Goal: Information Seeking & Learning: Learn about a topic

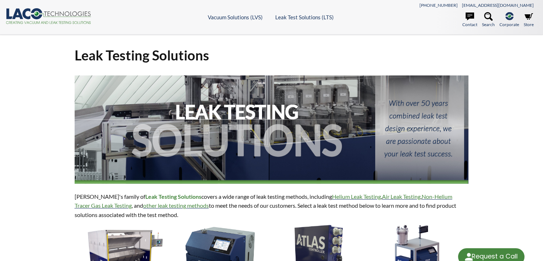
select select "Language Translate Widget"
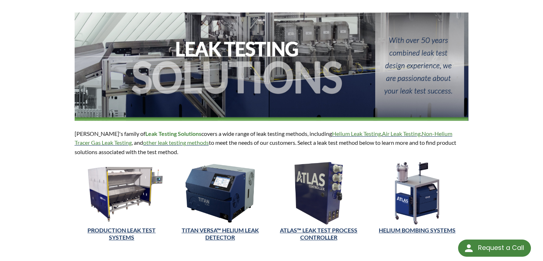
scroll to position [63, 0]
drag, startPoint x: 74, startPoint y: 130, endPoint x: 94, endPoint y: 135, distance: 21.0
click at [94, 135] on div "LACO's family of Leak Testing Solutions covers a wide range of leak testing met…" at bounding box center [271, 179] width 403 height 335
click at [94, 135] on p "LACO's family of Leak Testing Solutions covers a wide range of leak testing met…" at bounding box center [272, 142] width 394 height 27
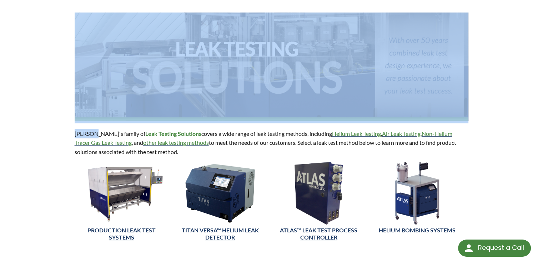
drag, startPoint x: 94, startPoint y: 135, endPoint x: 70, endPoint y: 134, distance: 24.3
click at [70, 134] on div "LACO's family of Leak Testing Solutions covers a wide range of leak testing met…" at bounding box center [271, 179] width 403 height 335
click at [79, 134] on p "LACO's family of Leak Testing Solutions covers a wide range of leak testing met…" at bounding box center [272, 142] width 394 height 27
drag, startPoint x: 91, startPoint y: 133, endPoint x: 69, endPoint y: 131, distance: 22.2
click at [69, 131] on div "Leak Testing Solutions [PERSON_NAME]'s family of Leak Testing Solutions covers …" at bounding box center [271, 159] width 457 height 375
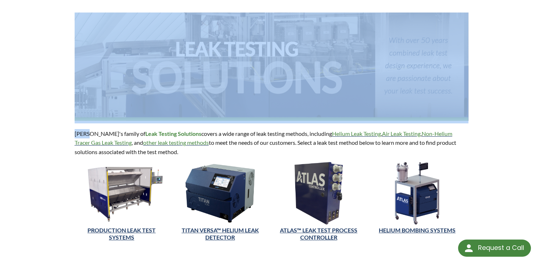
click at [80, 131] on p "LACO's family of Leak Testing Solutions covers a wide range of leak testing met…" at bounding box center [272, 142] width 394 height 27
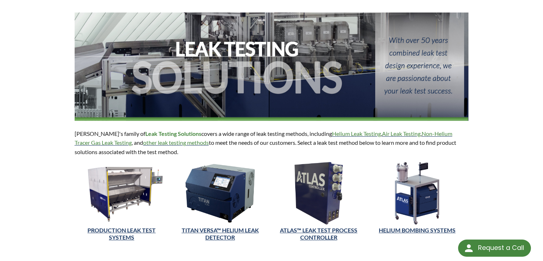
click at [80, 131] on p "LACO's family of Leak Testing Solutions covers a wide range of leak testing met…" at bounding box center [272, 142] width 394 height 27
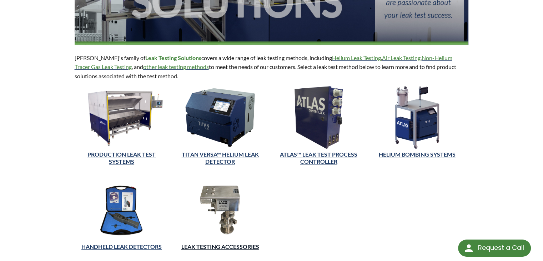
scroll to position [189, 0]
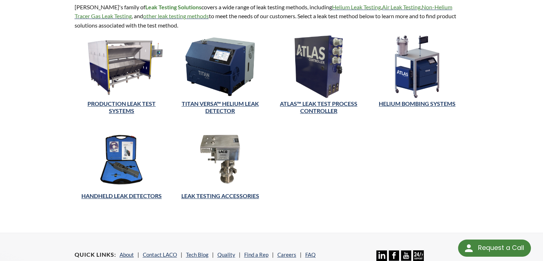
click at [219, 152] on img at bounding box center [220, 159] width 94 height 62
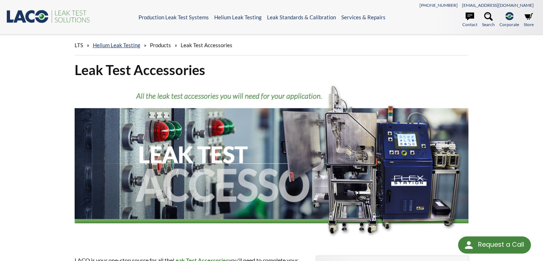
select select "Language Translate Widget"
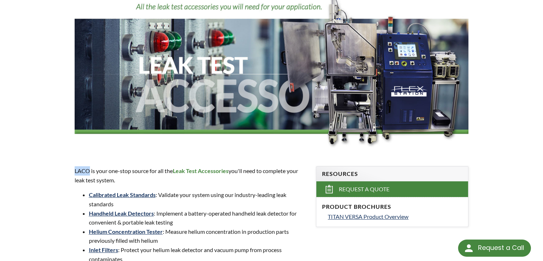
drag, startPoint x: 89, startPoint y: 170, endPoint x: 59, endPoint y: 165, distance: 30.4
click at [84, 167] on p "LACO is your one-stop source for all the Leak Test Accessories you'll need to c…" at bounding box center [191, 175] width 233 height 18
drag, startPoint x: 91, startPoint y: 169, endPoint x: 94, endPoint y: 171, distance: 3.8
click at [94, 171] on p "LACO is your one-stop source for all the Leak Test Accessories you'll need to c…" at bounding box center [191, 175] width 233 height 18
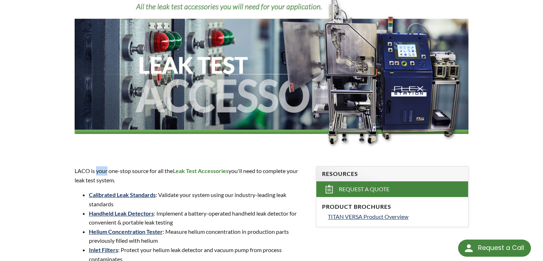
drag, startPoint x: 96, startPoint y: 171, endPoint x: 107, endPoint y: 171, distance: 11.8
click at [107, 171] on p "LACO is your one-stop source for all the Leak Test Accessories you'll need to c…" at bounding box center [191, 175] width 233 height 18
drag, startPoint x: 109, startPoint y: 171, endPoint x: 117, endPoint y: 171, distance: 8.2
click at [117, 171] on p "LACO is your one-stop source for all the Leak Test Accessories you'll need to c…" at bounding box center [191, 175] width 233 height 18
drag, startPoint x: 120, startPoint y: 171, endPoint x: 128, endPoint y: 178, distance: 10.6
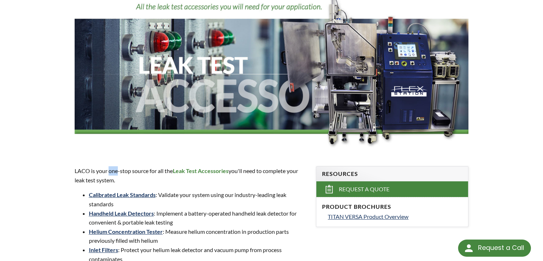
click at [128, 178] on p "LACO is your one-stop source for all the Leak Test Accessories you'll need to c…" at bounding box center [191, 175] width 233 height 18
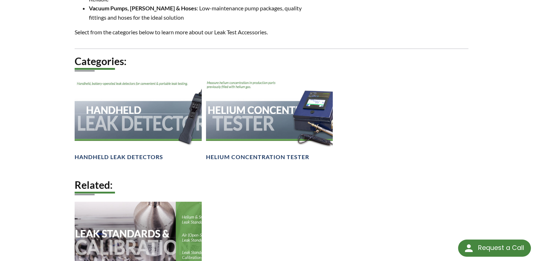
scroll to position [390, 0]
